Goal: Task Accomplishment & Management: Manage account settings

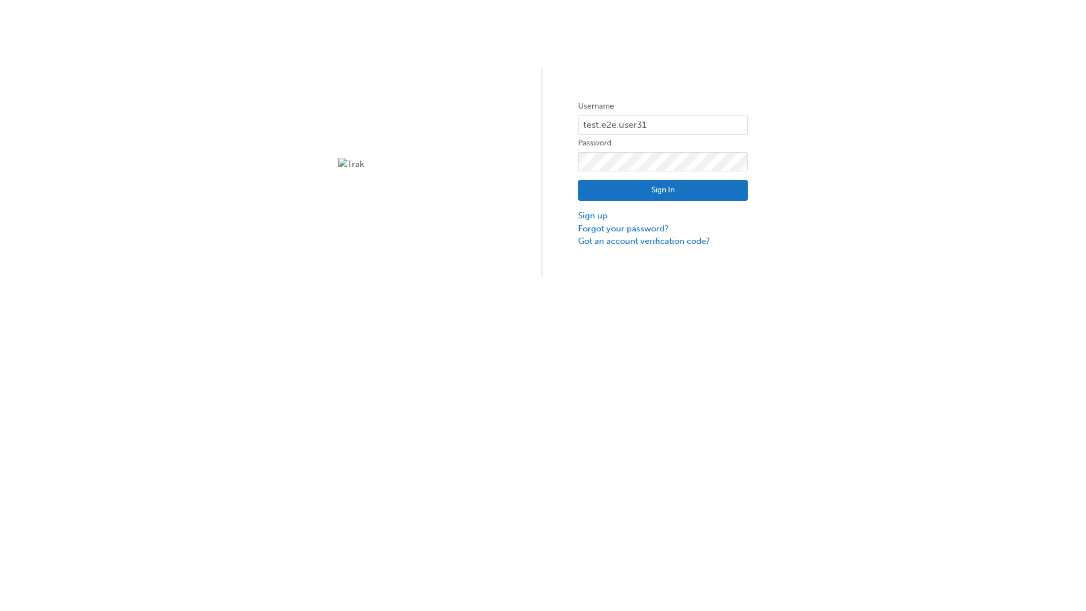
type input "test.e2e.user31"
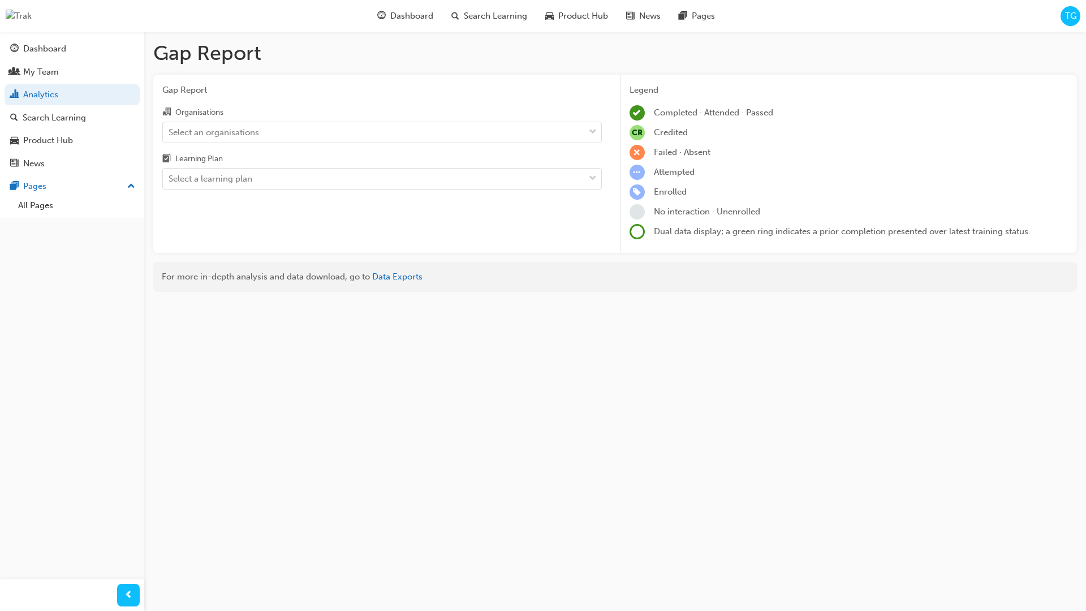
click at [170, 132] on input "Organisations Select an organisations" at bounding box center [169, 132] width 1 height 10
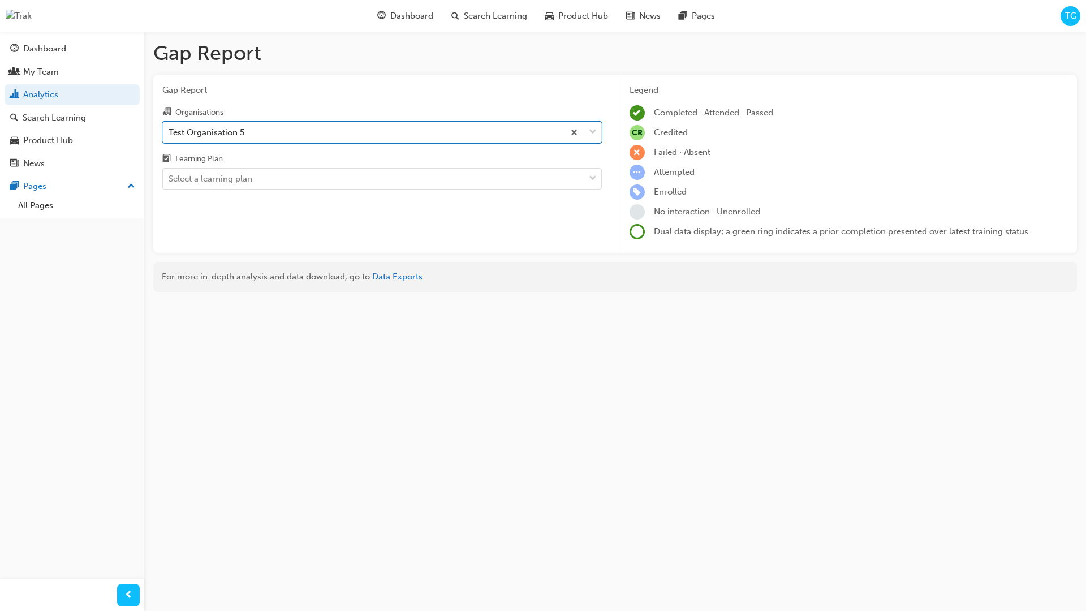
click at [170, 179] on input "Learning Plan Select a learning plan" at bounding box center [169, 179] width 1 height 10
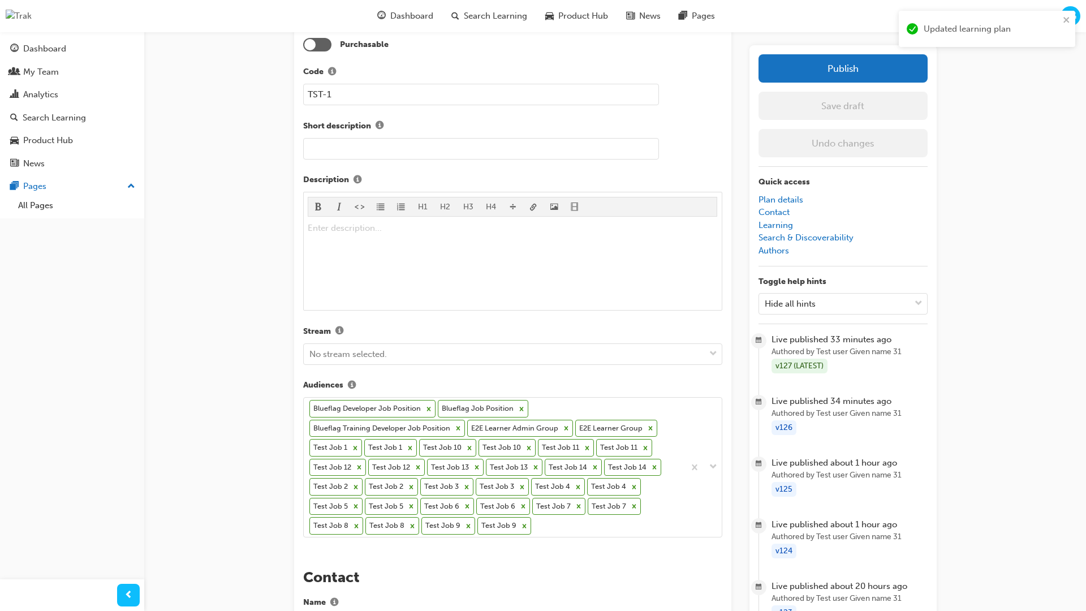
scroll to position [343, 0]
